Goal: Check status: Check status

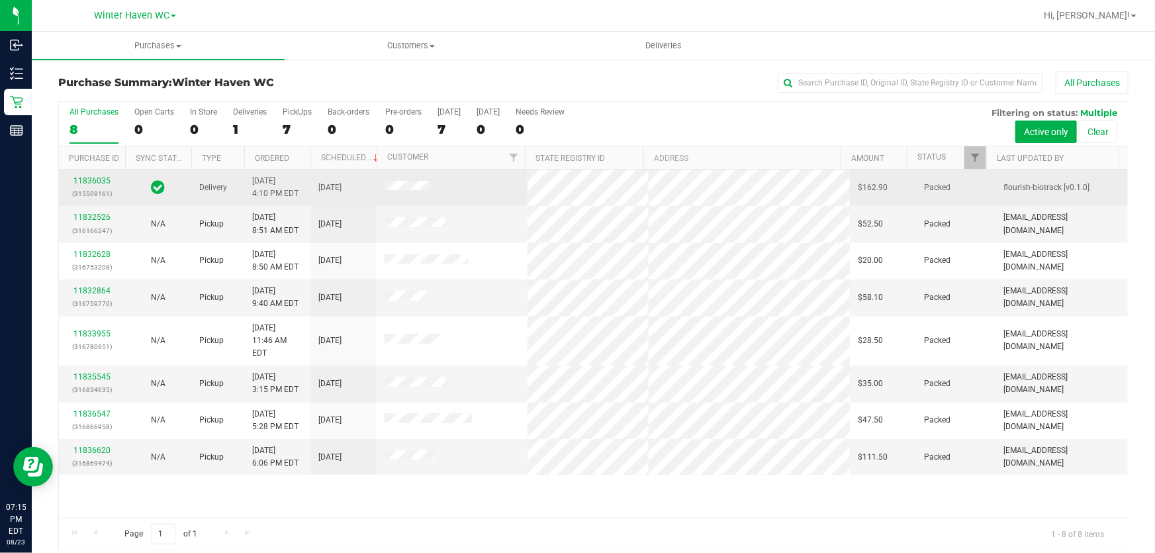
click at [218, 185] on span "Delivery" at bounding box center [213, 187] width 28 height 13
click at [97, 177] on link "11836035" at bounding box center [91, 180] width 37 height 9
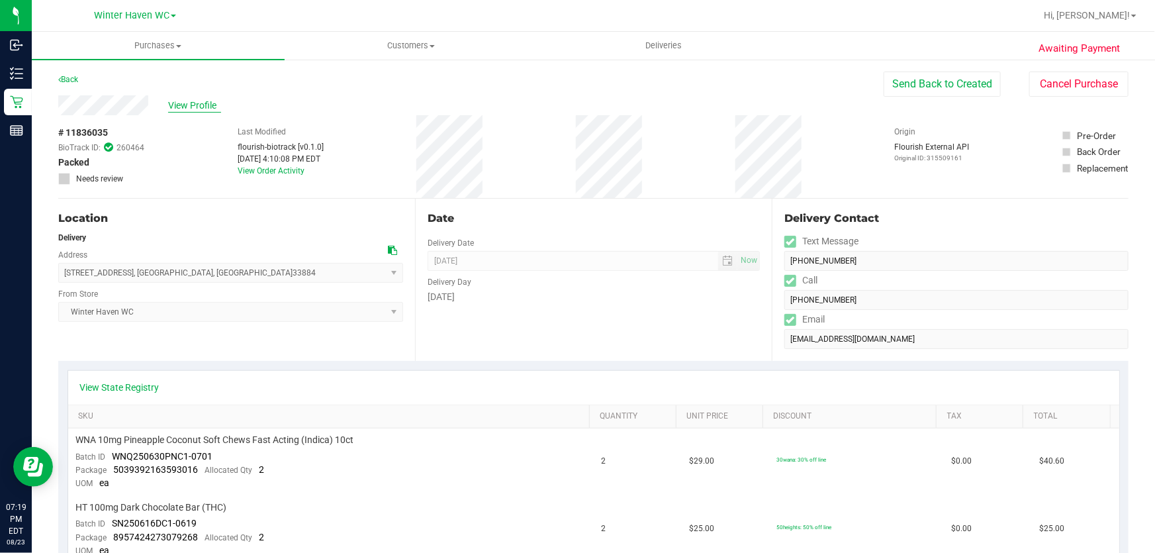
click at [189, 99] on span "View Profile" at bounding box center [194, 106] width 53 height 14
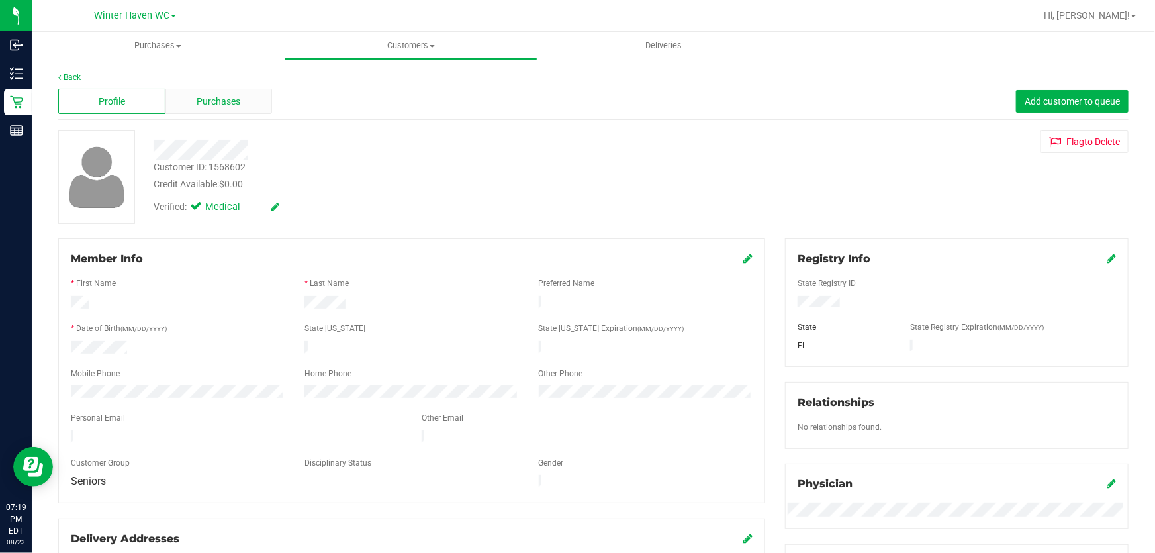
click at [224, 93] on div "Purchases" at bounding box center [218, 101] width 107 height 25
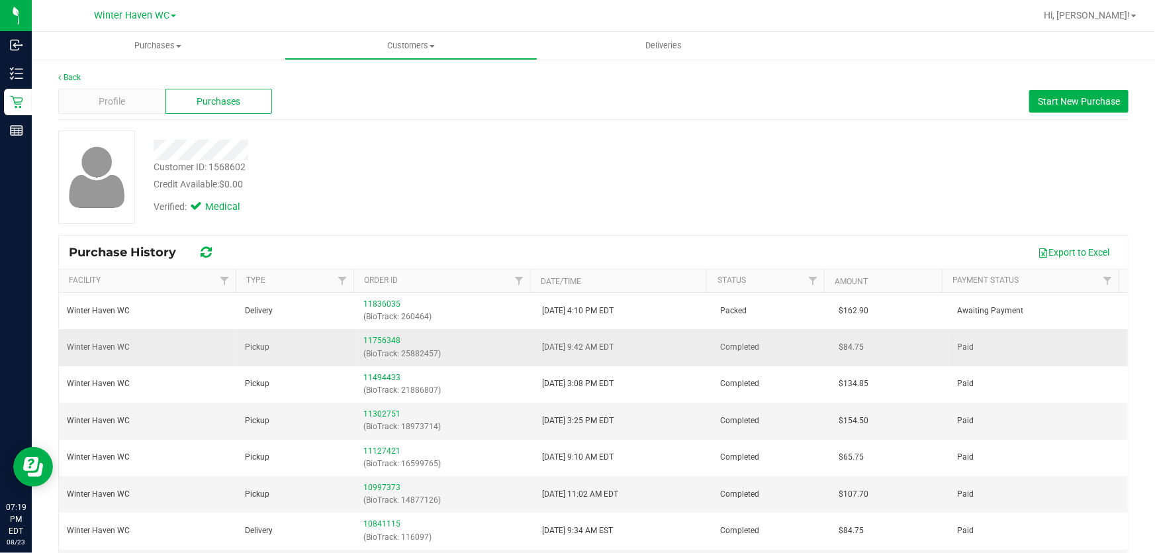
scroll to position [60, 0]
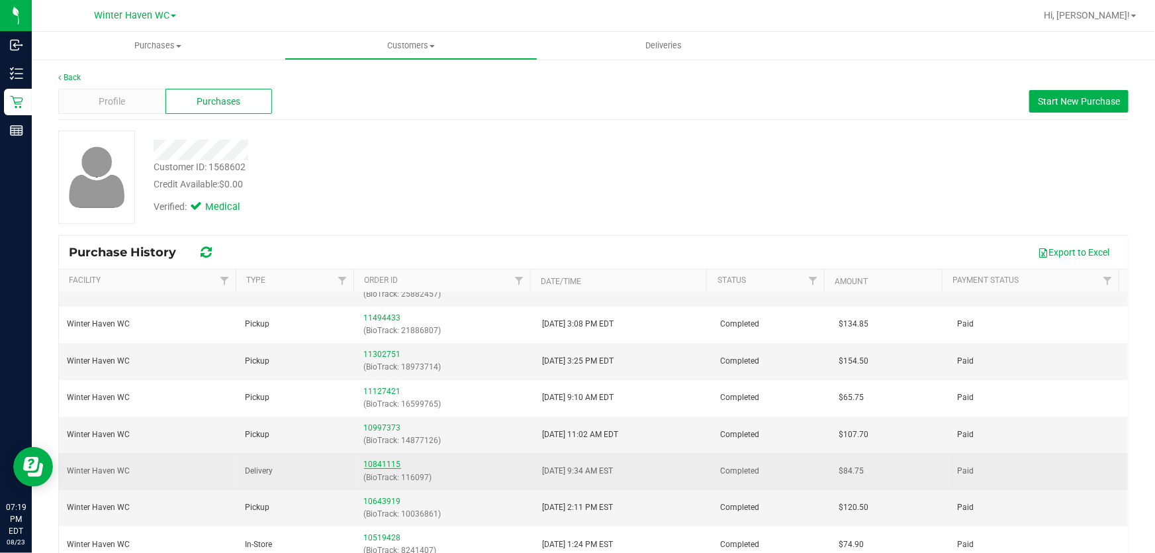
click at [383, 463] on link "10841115" at bounding box center [382, 463] width 37 height 9
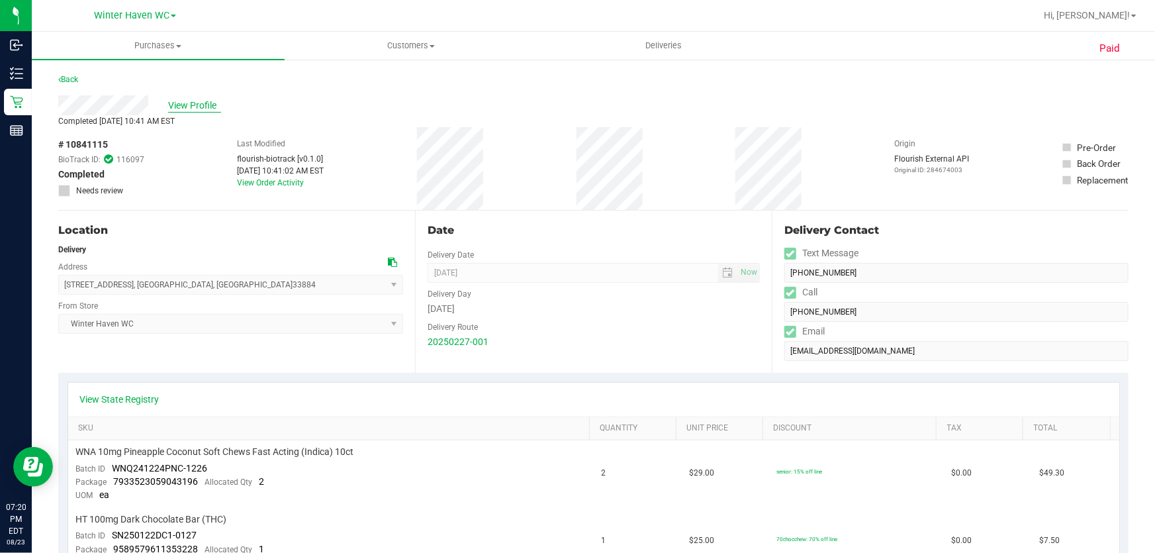
click at [184, 105] on span "View Profile" at bounding box center [194, 106] width 53 height 14
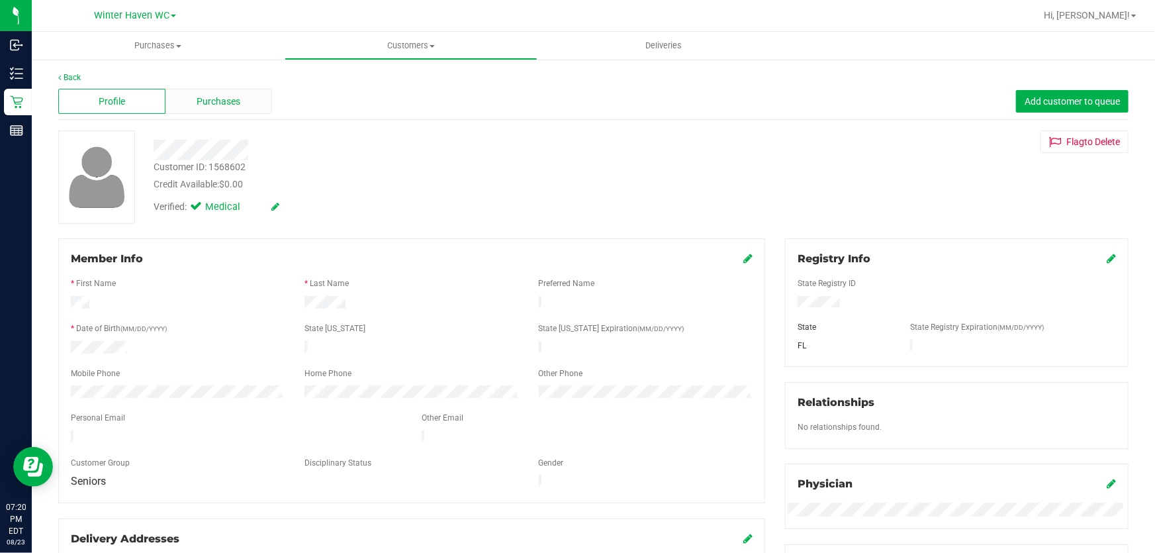
click at [236, 107] on span "Purchases" at bounding box center [219, 102] width 44 height 14
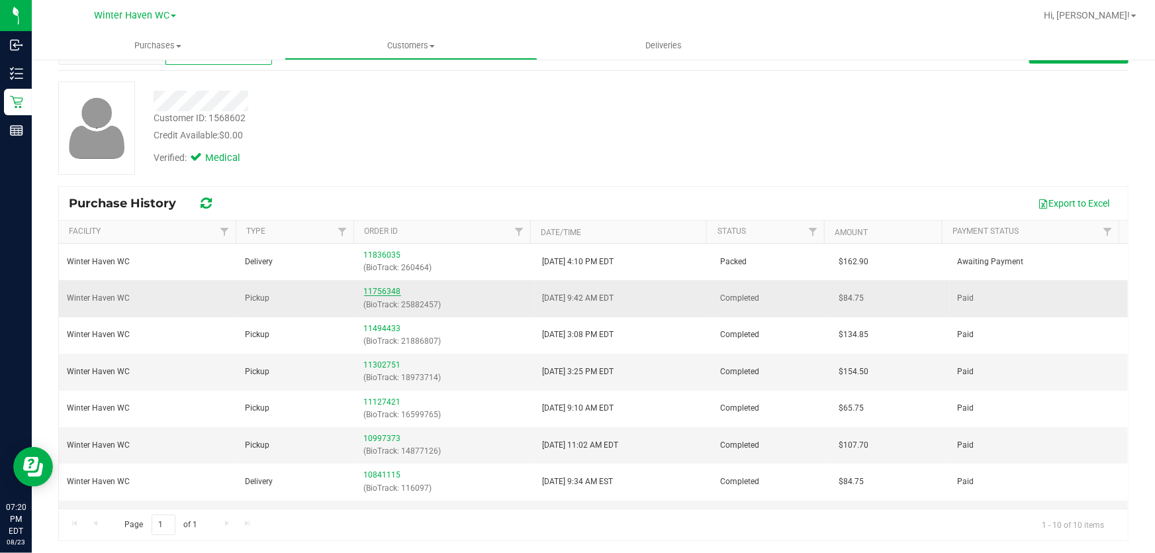
click at [379, 290] on link "11756348" at bounding box center [382, 291] width 37 height 9
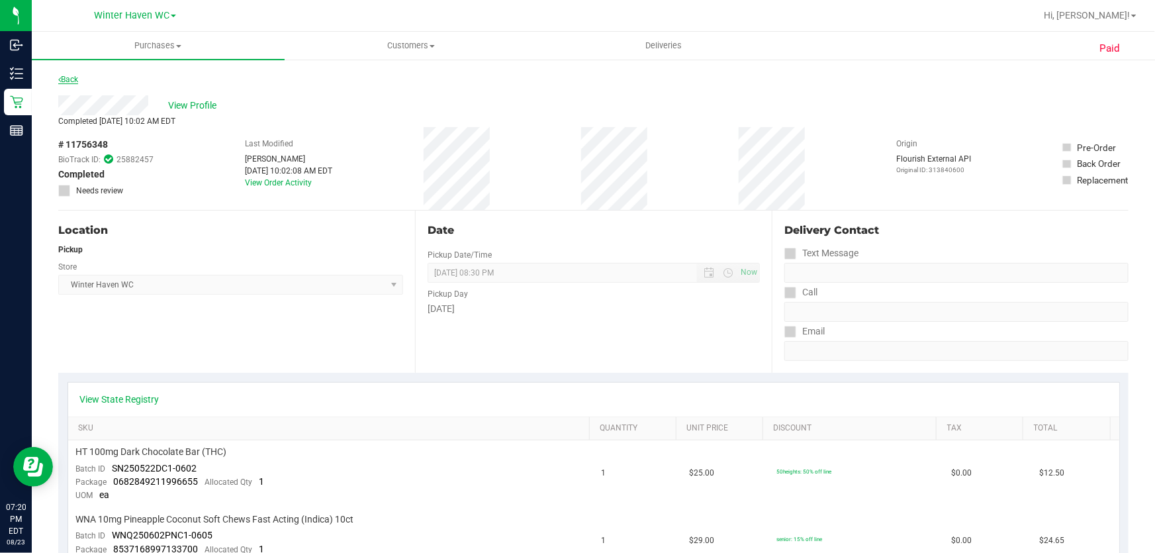
click at [68, 79] on link "Back" at bounding box center [68, 79] width 20 height 9
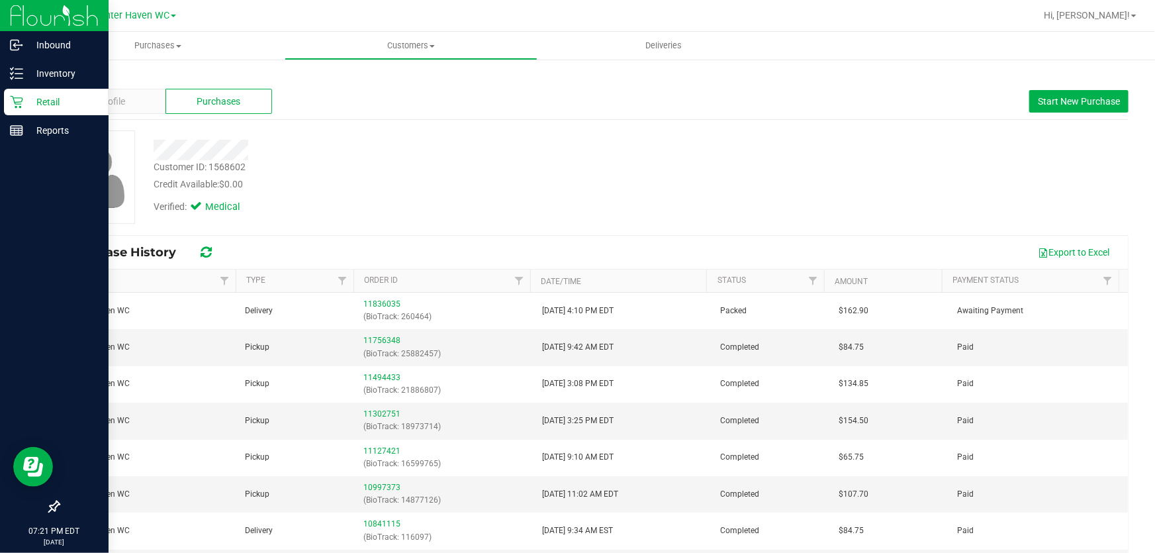
click at [24, 95] on p "Retail" at bounding box center [62, 102] width 79 height 16
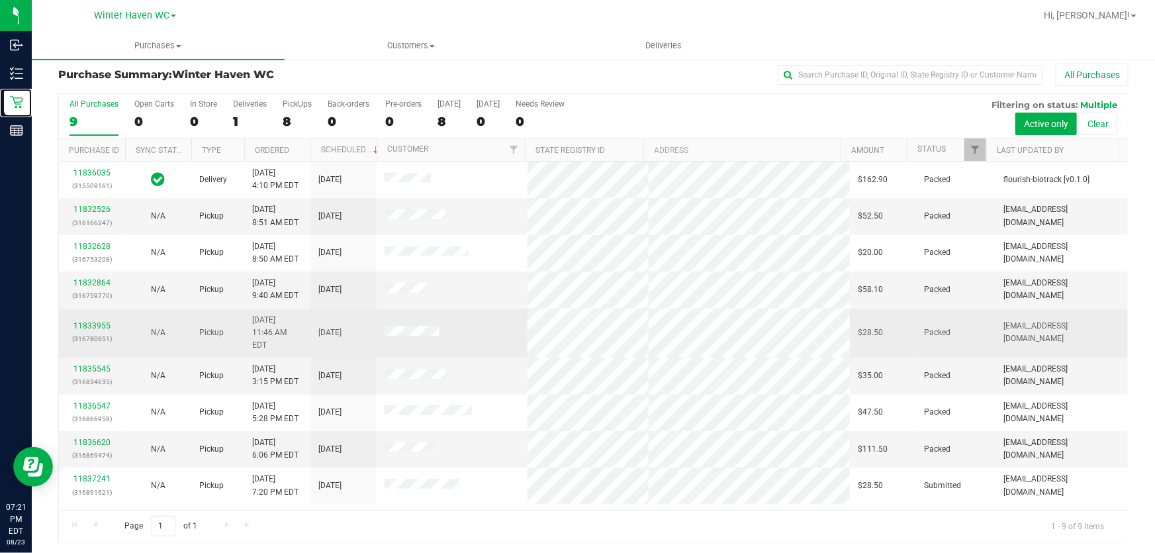
scroll to position [10, 0]
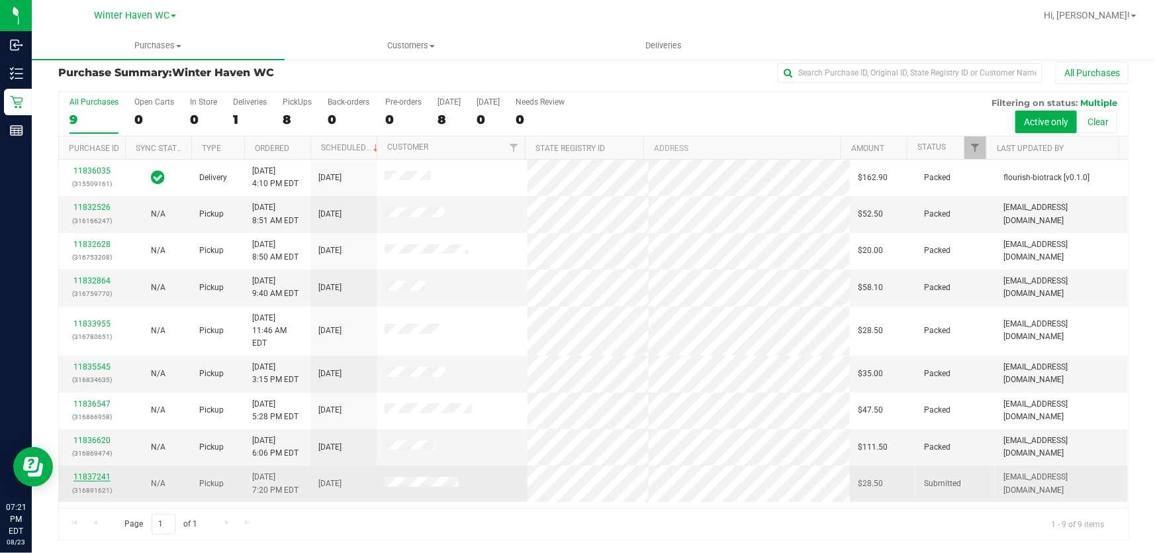
click at [102, 472] on link "11837241" at bounding box center [91, 476] width 37 height 9
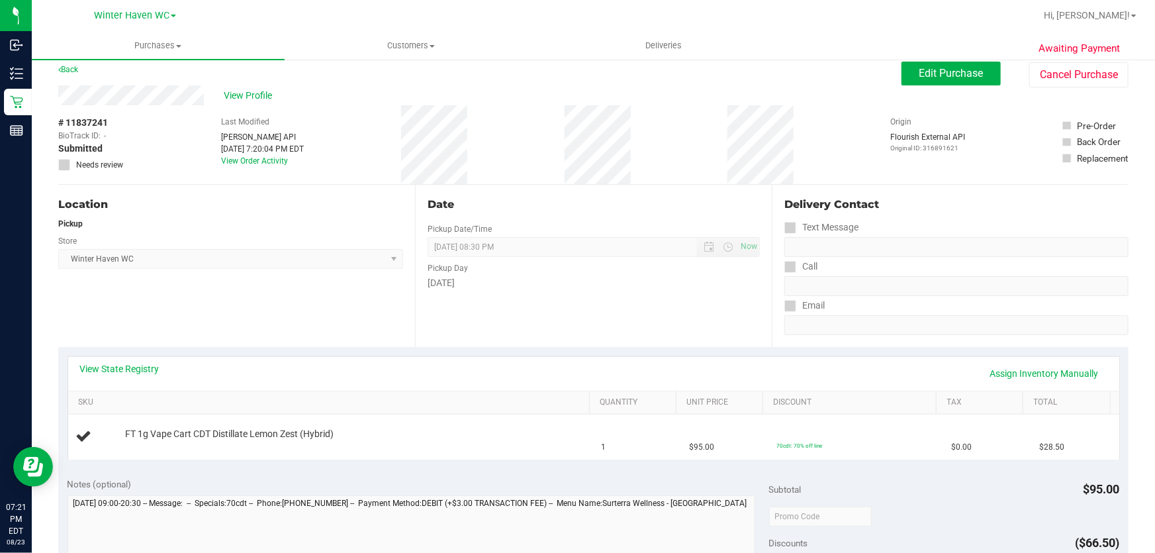
drag, startPoint x: 480, startPoint y: 284, endPoint x: 430, endPoint y: 259, distance: 55.4
click at [430, 259] on div "Pickup Day [DATE]" at bounding box center [594, 273] width 332 height 33
click at [463, 284] on div "[DATE]" at bounding box center [594, 283] width 332 height 14
click at [518, 291] on div "Date Pickup Date/Time [DATE] Now [DATE] 08:30 PM Now Pickup Day [DATE]" at bounding box center [593, 266] width 357 height 162
